Goal: Task Accomplishment & Management: Use online tool/utility

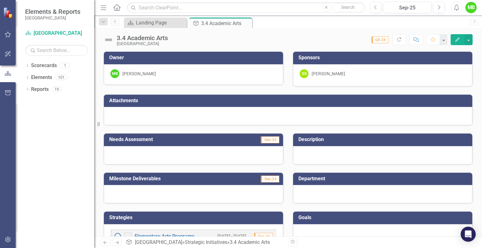
click at [273, 139] on span "Dec-24" at bounding box center [270, 139] width 19 height 7
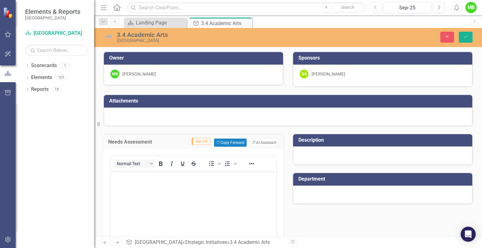
click at [198, 141] on span "Dec-24" at bounding box center [201, 141] width 19 height 7
click at [235, 144] on button "Copy Forward Copy Forward" at bounding box center [230, 143] width 32 height 8
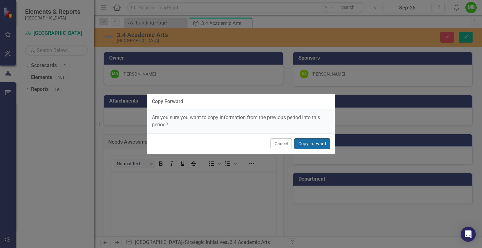
click at [313, 144] on button "Copy Forward" at bounding box center [312, 143] width 36 height 11
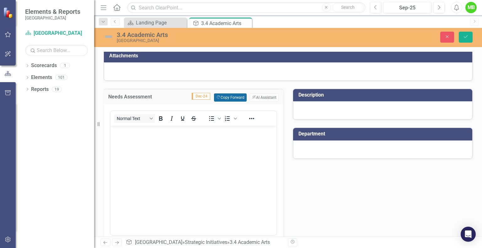
scroll to position [48, 0]
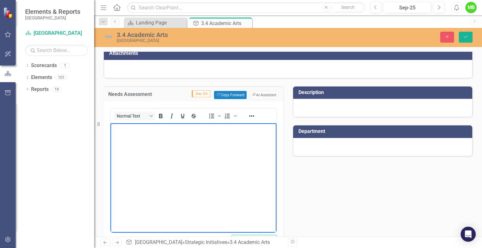
click at [229, 139] on body "Rich Text Area. Press ALT-0 for help." at bounding box center [193, 170] width 166 height 94
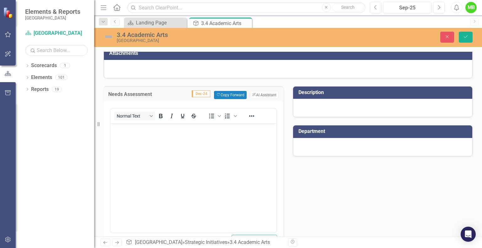
click at [230, 93] on button "Copy Forward Copy Forward" at bounding box center [230, 95] width 32 height 8
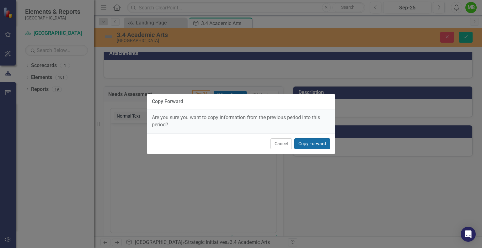
click at [312, 144] on button "Copy Forward" at bounding box center [312, 143] width 36 height 11
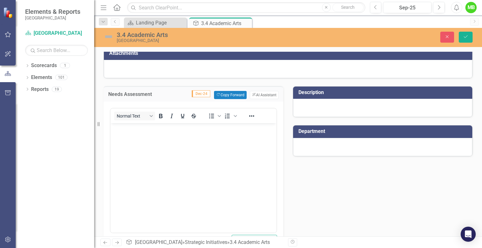
click at [241, 147] on body "Rich Text Area. Press ALT-0 for help." at bounding box center [193, 170] width 166 height 94
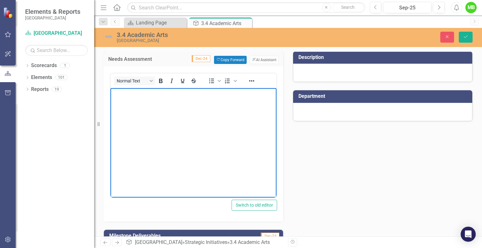
scroll to position [81, 0]
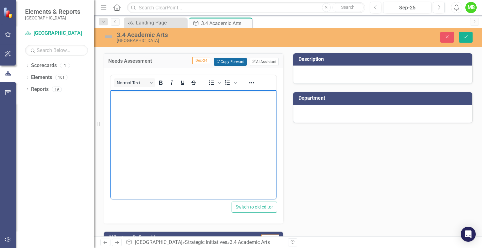
click at [229, 60] on button "Copy Forward Copy Forward" at bounding box center [230, 62] width 32 height 8
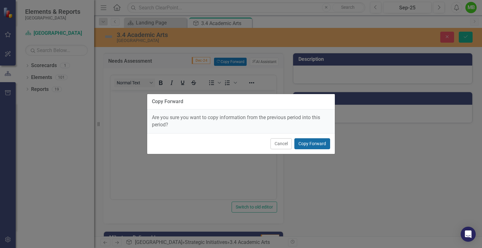
click at [313, 146] on button "Copy Forward" at bounding box center [312, 143] width 36 height 11
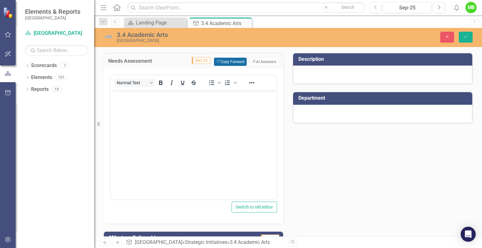
scroll to position [178, 0]
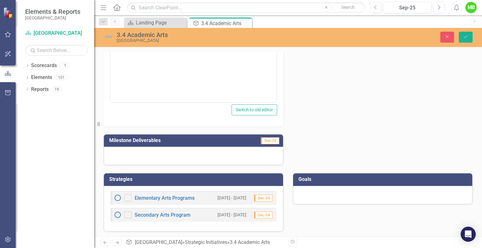
click at [235, 141] on td "Dec-24" at bounding box center [257, 141] width 46 height 10
click at [273, 141] on span "Dec-24" at bounding box center [270, 140] width 19 height 7
click at [248, 138] on td "Dec-24" at bounding box center [257, 141] width 46 height 10
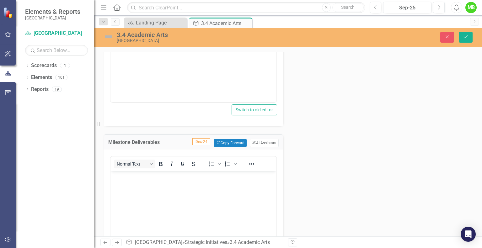
scroll to position [0, 0]
click at [227, 143] on button "Copy Forward Copy Forward" at bounding box center [230, 143] width 32 height 8
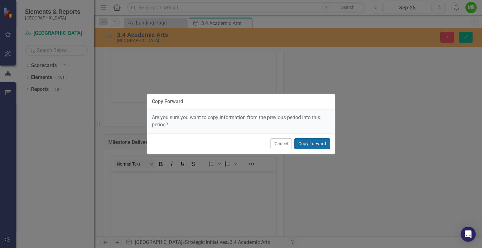
click at [307, 145] on button "Copy Forward" at bounding box center [312, 143] width 36 height 11
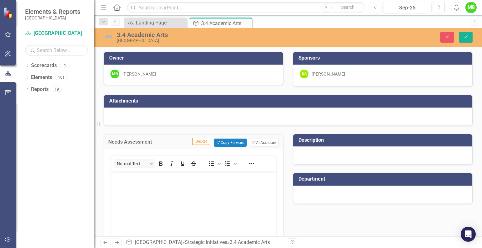
click at [338, 156] on div at bounding box center [382, 156] width 179 height 18
click at [355, 149] on div at bounding box center [382, 156] width 179 height 18
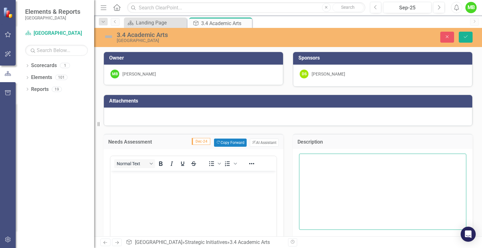
click at [361, 159] on textarea at bounding box center [382, 192] width 167 height 76
paste textarea "Beaufort County SChool District has seen a consistent increase in the Visual an…"
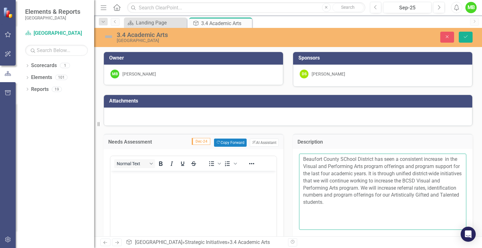
click at [342, 160] on textarea "Beaufort County SChool District has seen a consistent increase in the Visual an…" at bounding box center [382, 192] width 167 height 76
click at [444, 157] on textarea "[GEOGRAPHIC_DATA] has seen a consistent increase in the Visual and Performing A…" at bounding box center [382, 192] width 167 height 76
click at [402, 165] on textarea "[GEOGRAPHIC_DATA] has seen a consistent increase in the Visual and Performing A…" at bounding box center [382, 192] width 167 height 76
click at [416, 173] on textarea "[GEOGRAPHIC_DATA] has seen a consistent increase in the Visual and Performing A…" at bounding box center [382, 192] width 167 height 76
drag, startPoint x: 376, startPoint y: 203, endPoint x: 424, endPoint y: 179, distance: 53.2
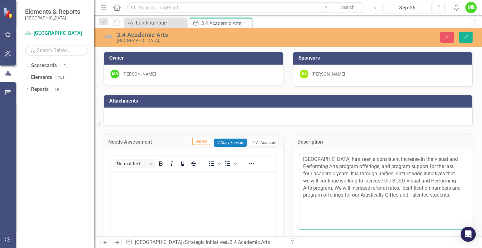
click at [424, 179] on textarea "[GEOGRAPHIC_DATA] has seen a consistent increase in the Visual and Performing A…" at bounding box center [382, 192] width 167 height 76
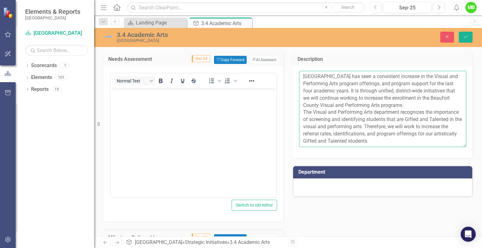
scroll to position [85, 0]
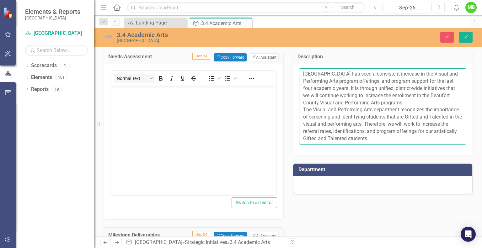
type textarea "[GEOGRAPHIC_DATA] has seen a consistent increase in the Visual and Performing A…"
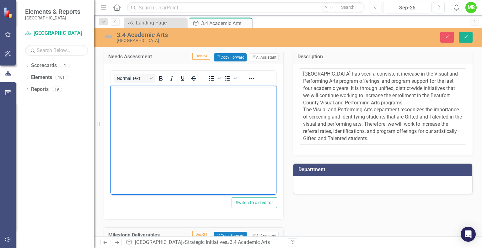
click at [201, 116] on body "Rich Text Area. Press ALT-0 for help." at bounding box center [193, 132] width 166 height 94
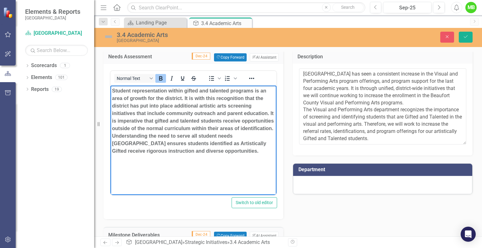
drag, startPoint x: 159, startPoint y: 159, endPoint x: 104, endPoint y: 89, distance: 88.5
click at [110, 89] on html "Student representation within gifted and talented programs is an area of growth…" at bounding box center [193, 132] width 166 height 94
click at [160, 77] on icon "Bold" at bounding box center [160, 78] width 3 height 4
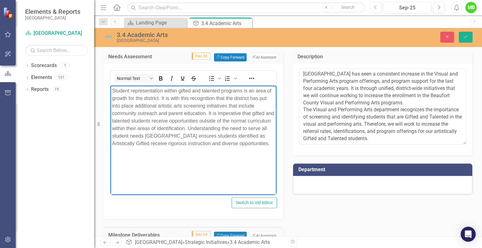
click at [179, 157] on body "Student representation within gifted and talented programs is an area of growth…" at bounding box center [193, 132] width 166 height 94
click at [254, 90] on p "Student representation within gifted and talented programs is an area of growth…" at bounding box center [193, 117] width 163 height 60
drag, startPoint x: 185, startPoint y: 151, endPoint x: 177, endPoint y: 100, distance: 51.5
click at [177, 100] on p "Student representation within gifted and talented programs is a targeted area o…" at bounding box center [193, 117] width 163 height 60
drag, startPoint x: 224, startPoint y: 148, endPoint x: 212, endPoint y: 137, distance: 16.2
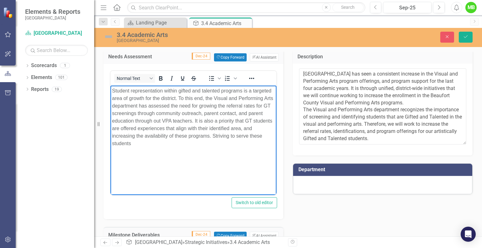
click at [212, 137] on body "Student representation within gifted and talented programs is a targeted area o…" at bounding box center [193, 132] width 166 height 94
click at [194, 119] on p "Student representation within gifted and talented programs is a targeted area o…" at bounding box center [193, 113] width 163 height 53
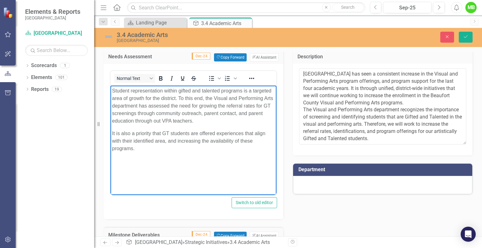
click at [156, 151] on p "It is also a priority that GT students are offered experiences that align with …" at bounding box center [193, 141] width 163 height 23
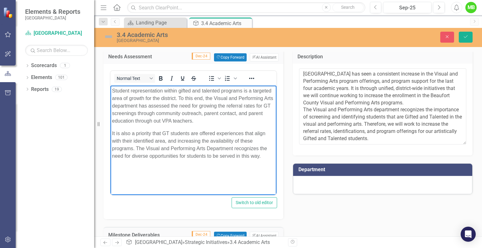
click at [299, 216] on div "Needs Assessment Dec-24 Copy Forward Copy Forward ClearPoint AI AI Assistant No…" at bounding box center [288, 219] width 378 height 357
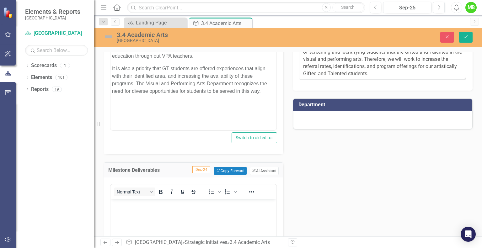
scroll to position [164, 0]
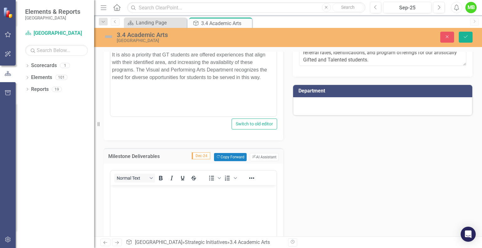
click at [329, 148] on div "Needs Assessment Dec-24 Copy Forward Copy Forward ClearPoint AI AI Assistant No…" at bounding box center [288, 140] width 378 height 357
click at [467, 39] on icon "Save" at bounding box center [466, 37] width 6 height 4
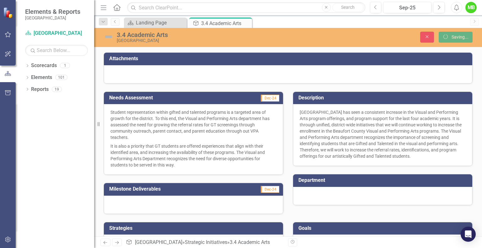
scroll to position [41, 0]
